Goal: Task Accomplishment & Management: Use online tool/utility

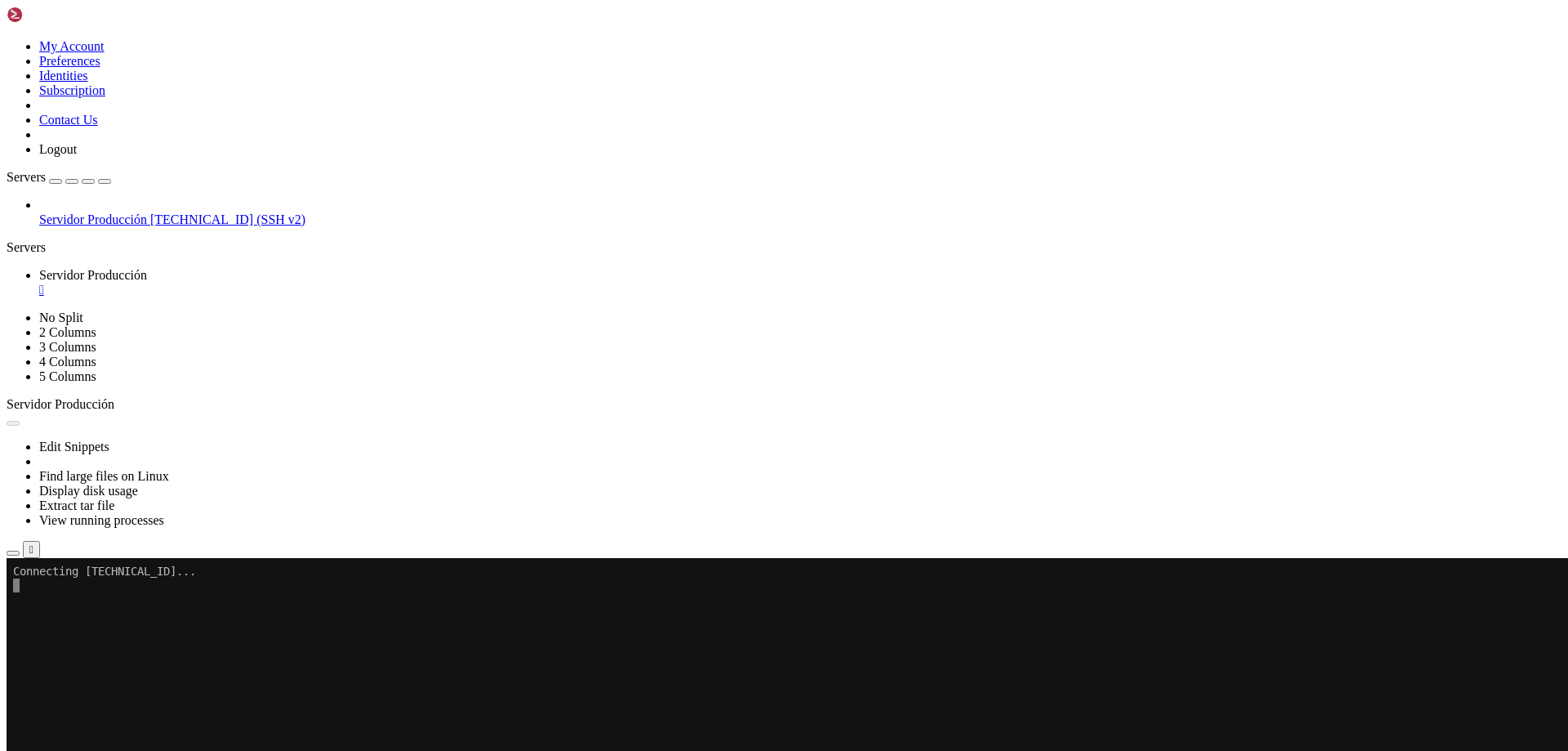
scroll to position [1764, 0]
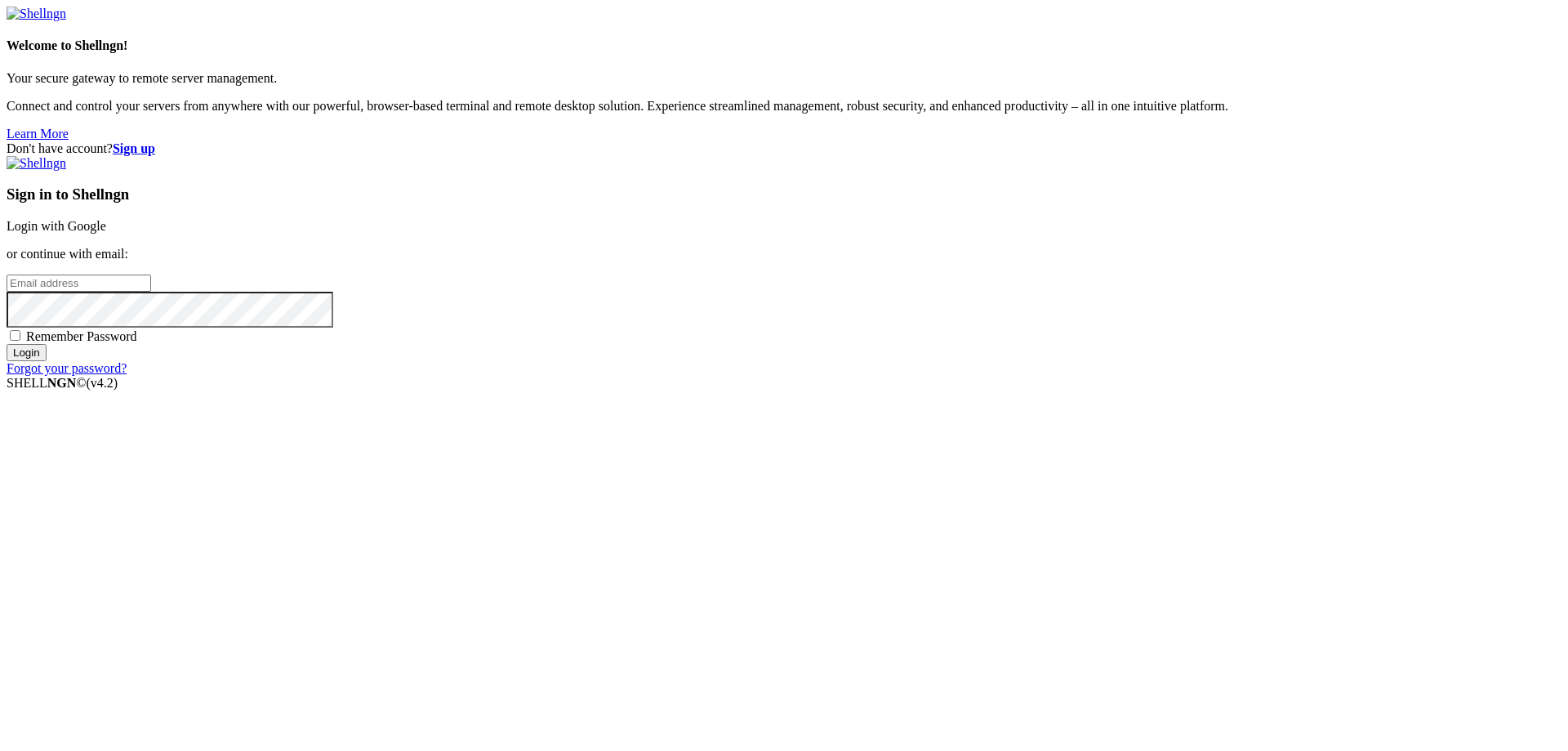
click at [106, 233] on link "Login with Google" at bounding box center [56, 225] width 100 height 14
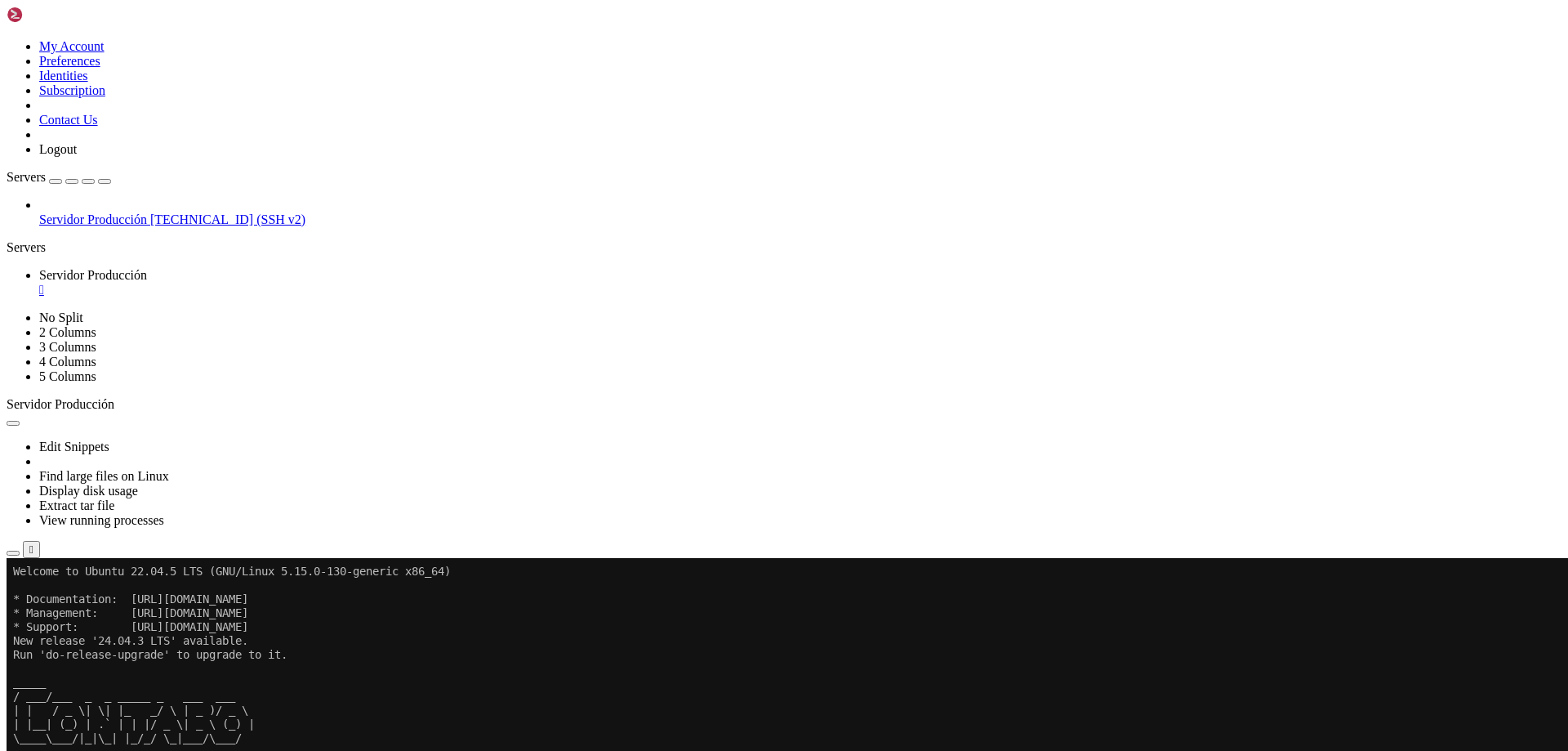
scroll to position [1764, 0]
click at [10, 227] on div "Servidor Producción [TECHNICAL_ID] (SSH v2)" at bounding box center [784, 212] width 1556 height 29
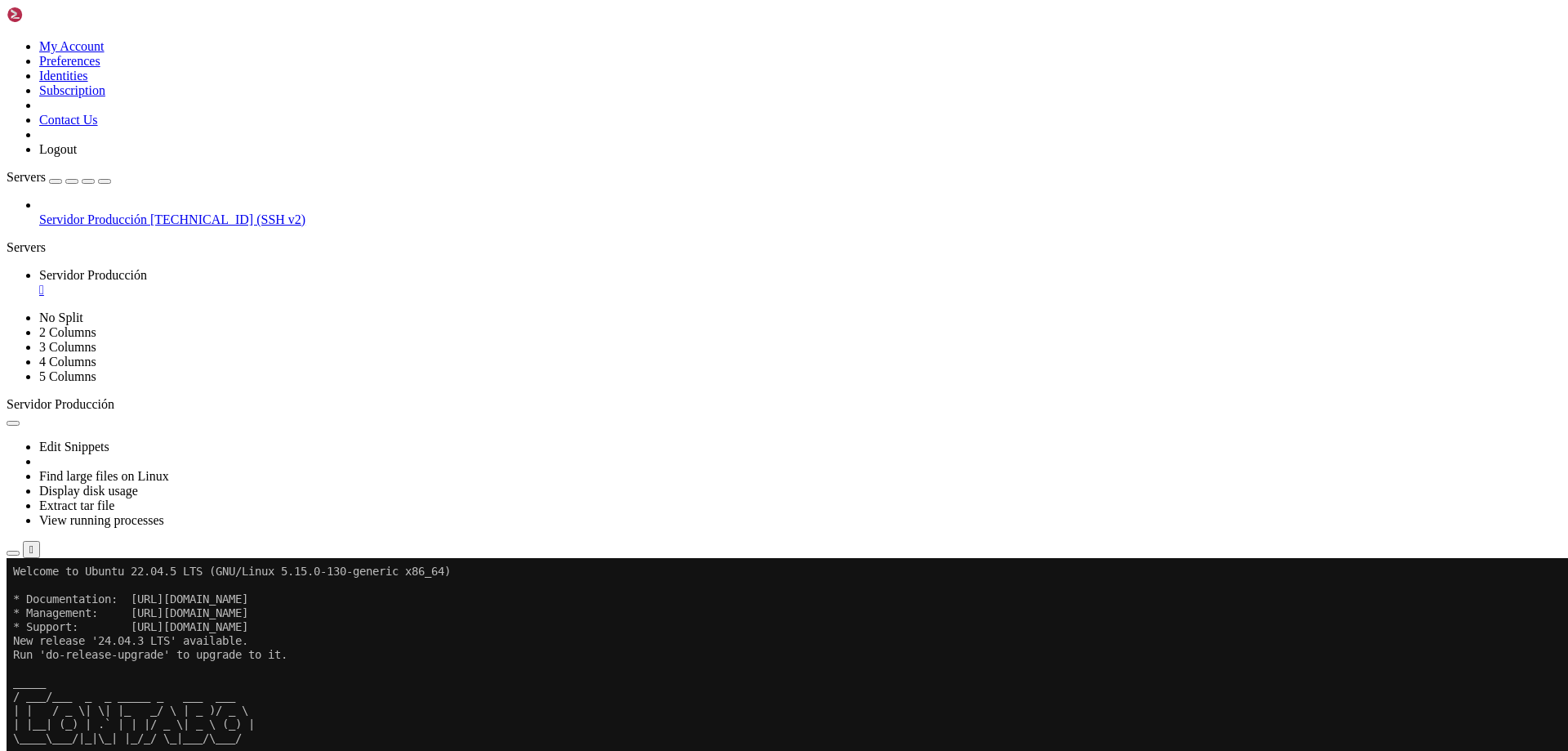
drag, startPoint x: 959, startPoint y: 1135, endPoint x: 818, endPoint y: 1137, distance: 141.0
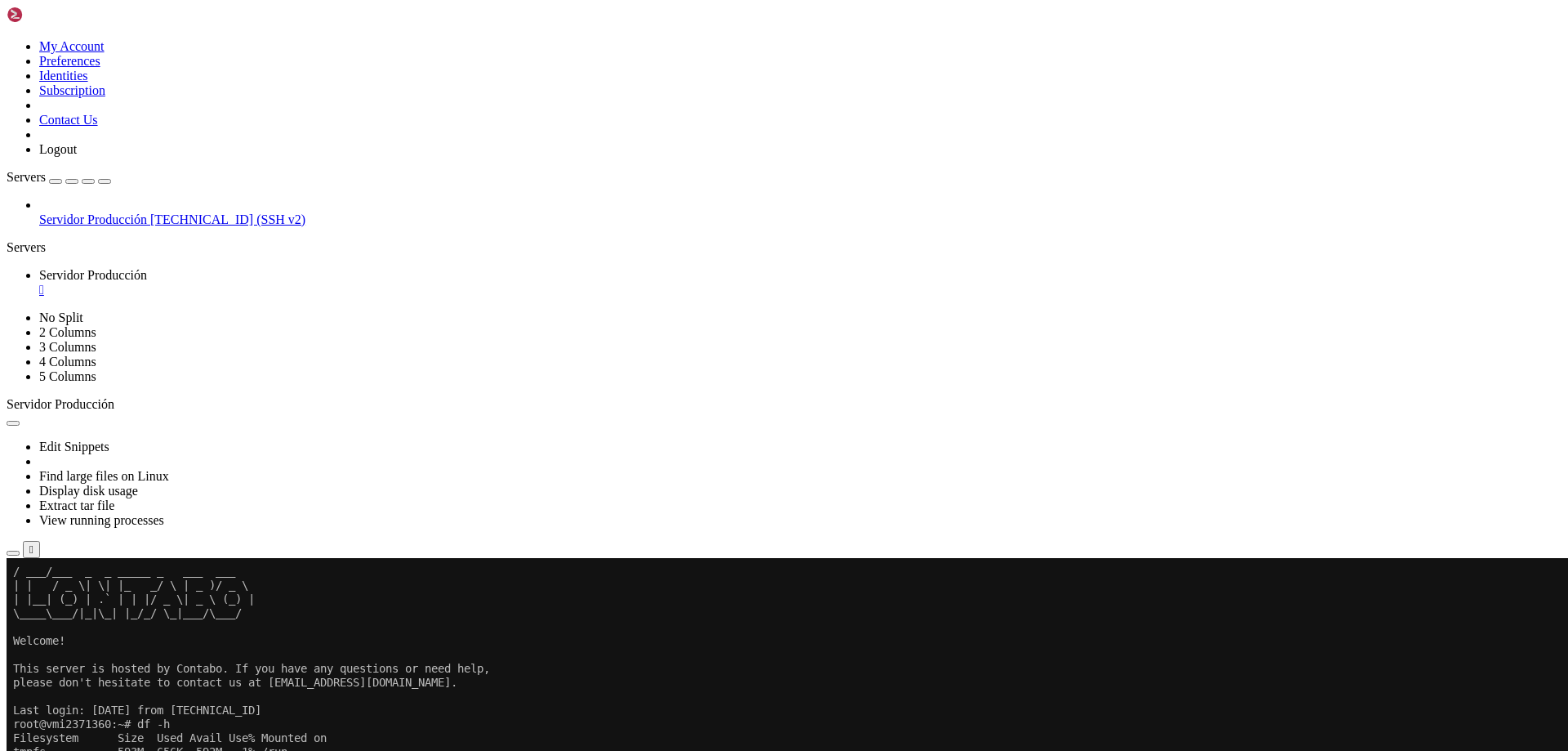
scroll to position [1889, 0]
